Goal: Task Accomplishment & Management: Manage account settings

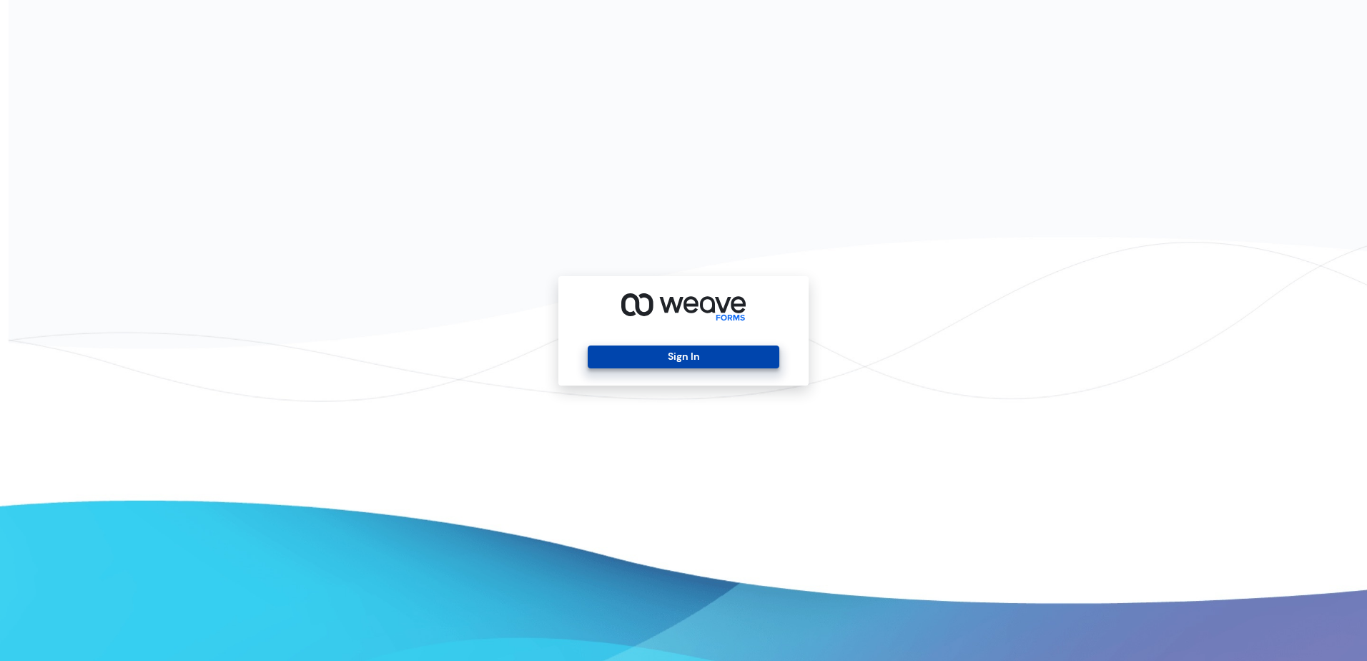
click at [693, 352] on button "Sign In" at bounding box center [683, 356] width 191 height 23
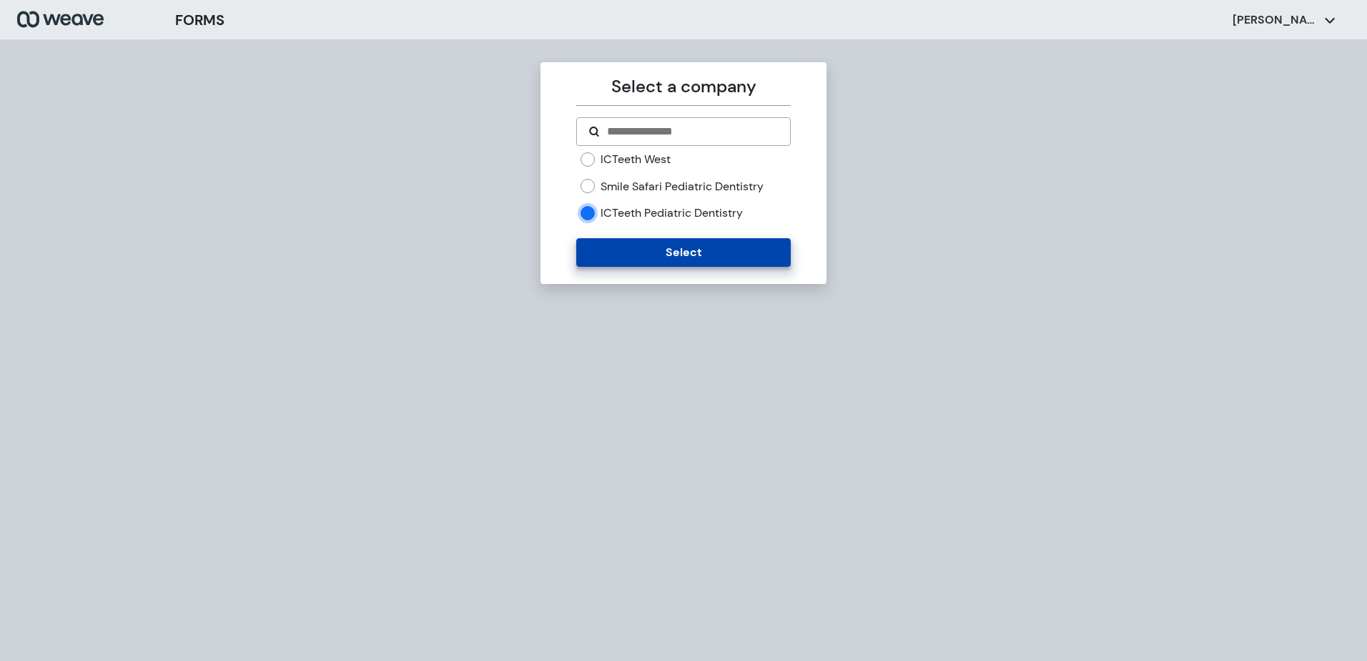
click at [605, 242] on button "Select" at bounding box center [683, 252] width 214 height 29
